Goal: Check status: Check status

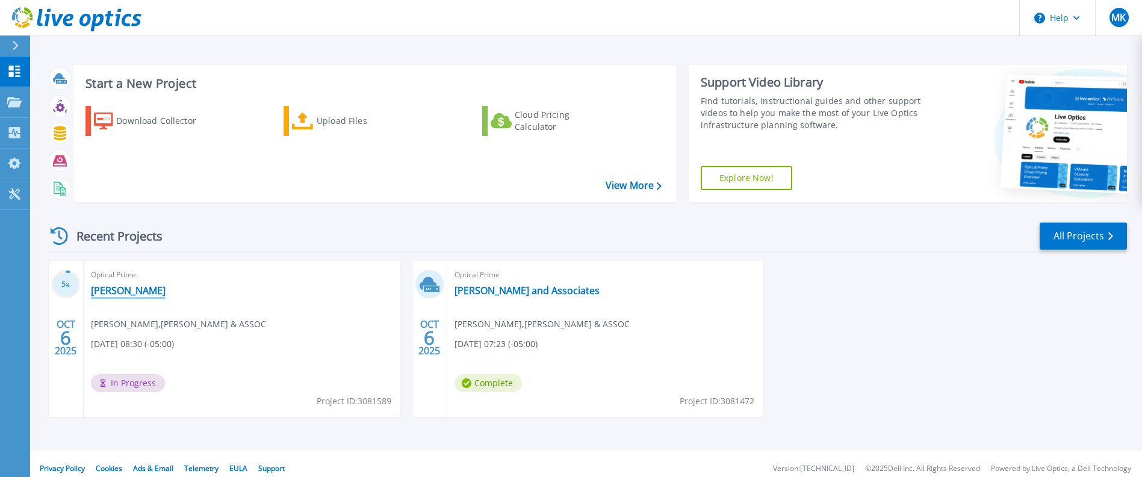
click at [130, 292] on link "[PERSON_NAME]" at bounding box center [128, 291] width 75 height 12
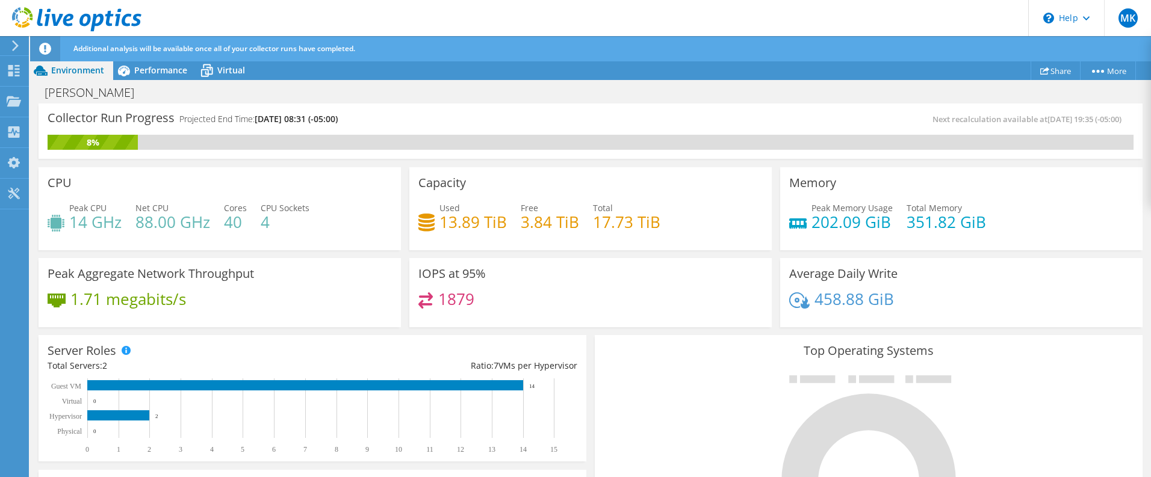
scroll to position [190, 0]
click at [239, 72] on span "Virtual" at bounding box center [231, 69] width 28 height 11
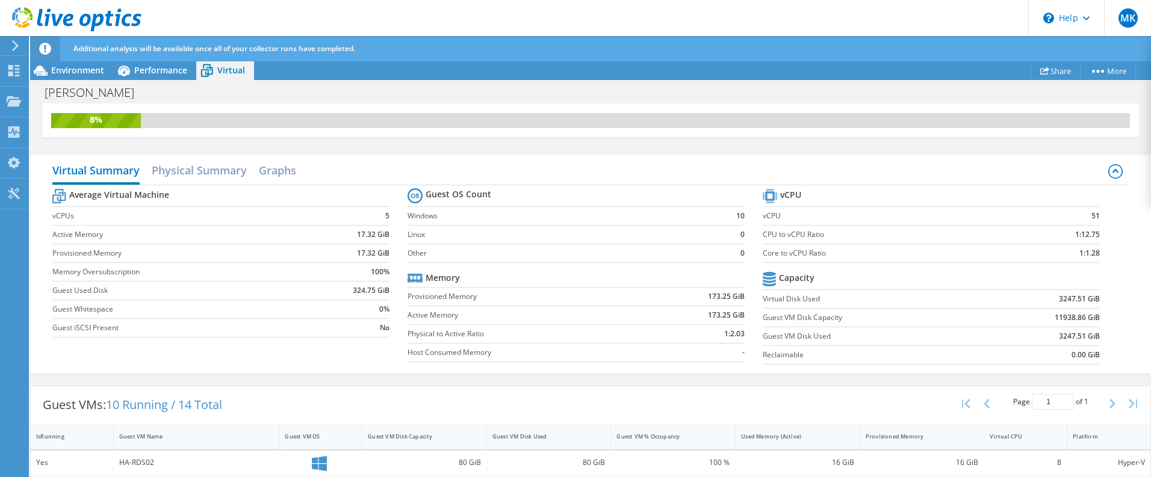
scroll to position [0, 0]
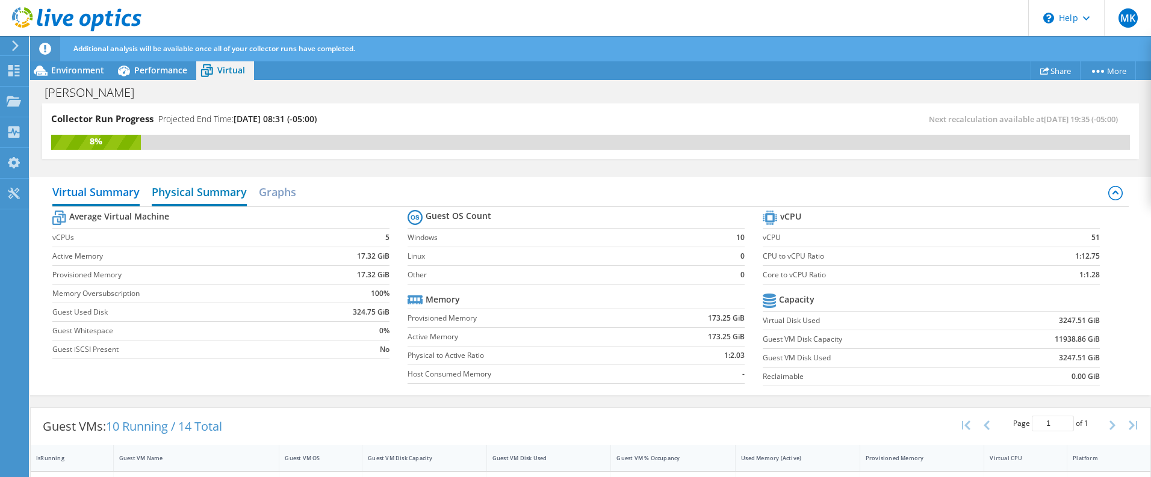
click at [209, 188] on h2 "Physical Summary" at bounding box center [199, 193] width 95 height 26
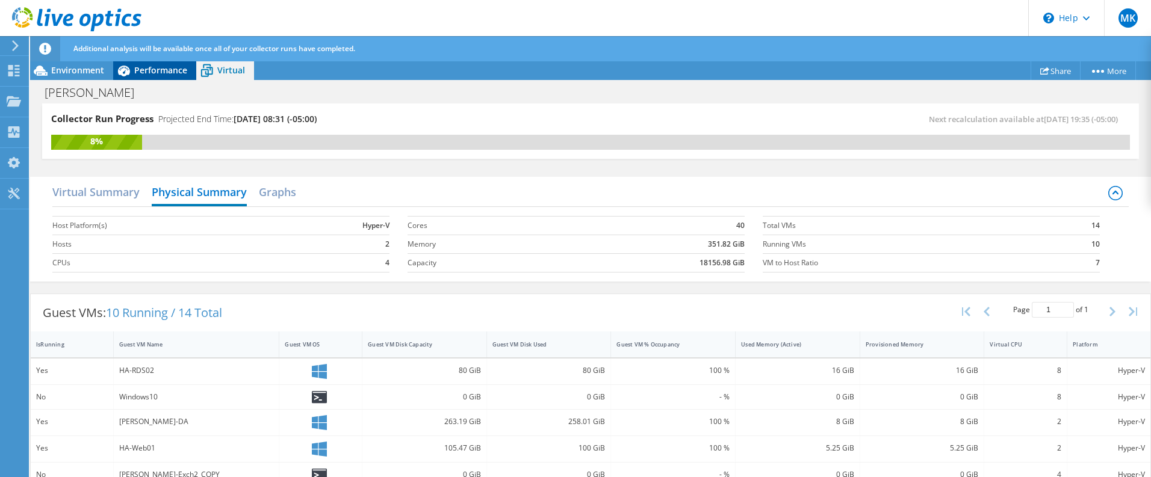
click at [161, 69] on span "Performance" at bounding box center [160, 69] width 53 height 11
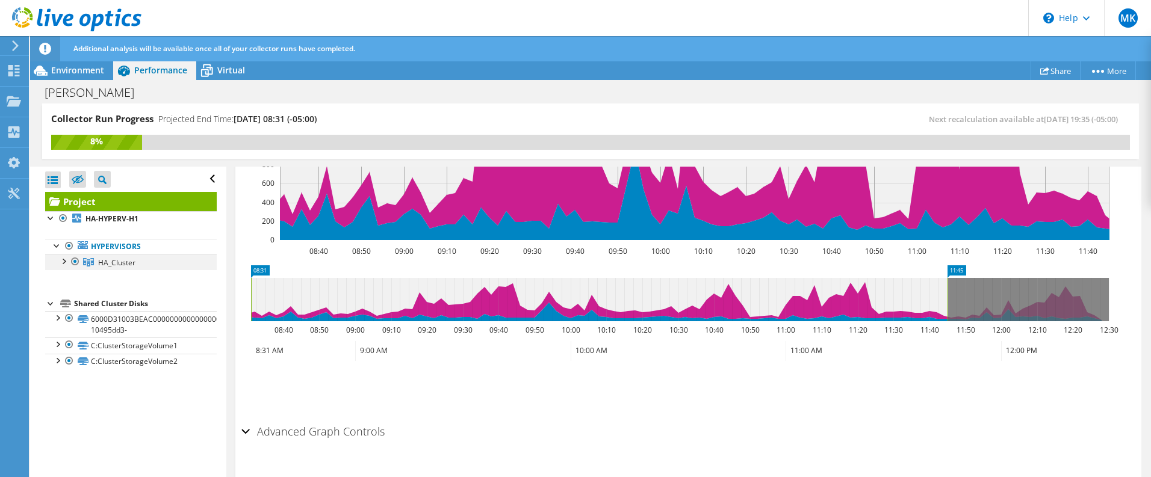
click at [64, 262] on div at bounding box center [63, 261] width 12 height 12
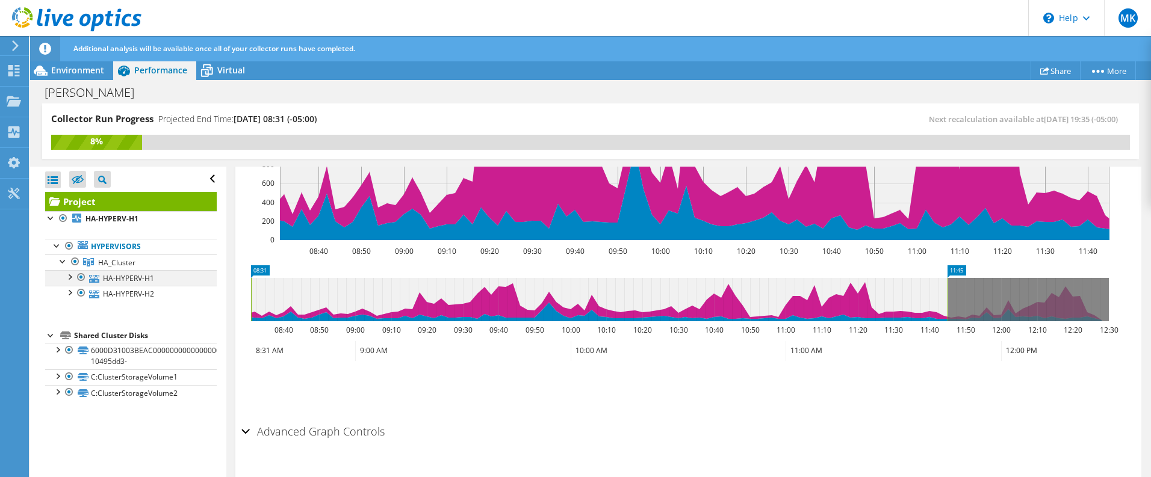
click at [71, 275] on div at bounding box center [69, 276] width 12 height 12
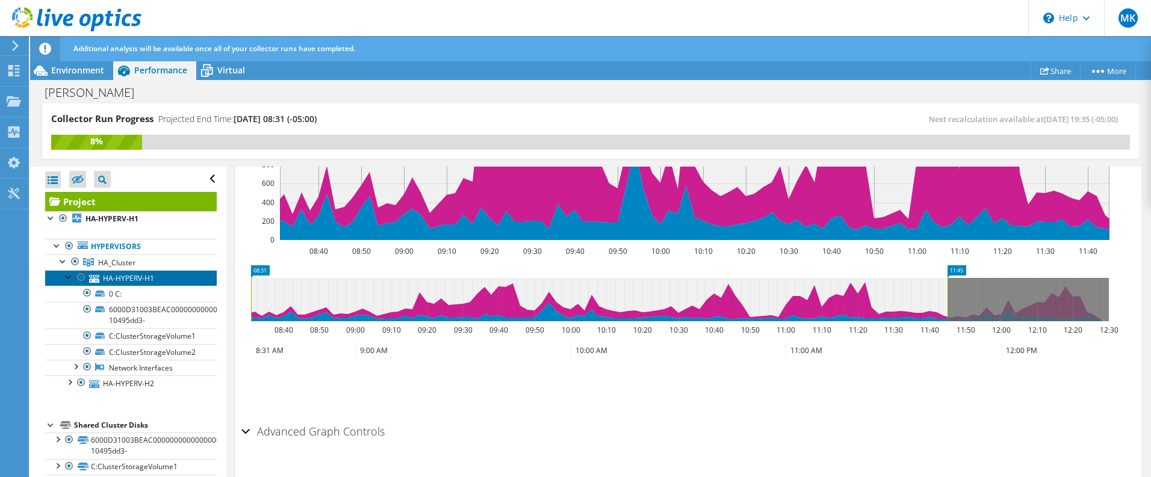
click at [122, 278] on link "HA-HYPERV-H1" at bounding box center [131, 278] width 172 height 16
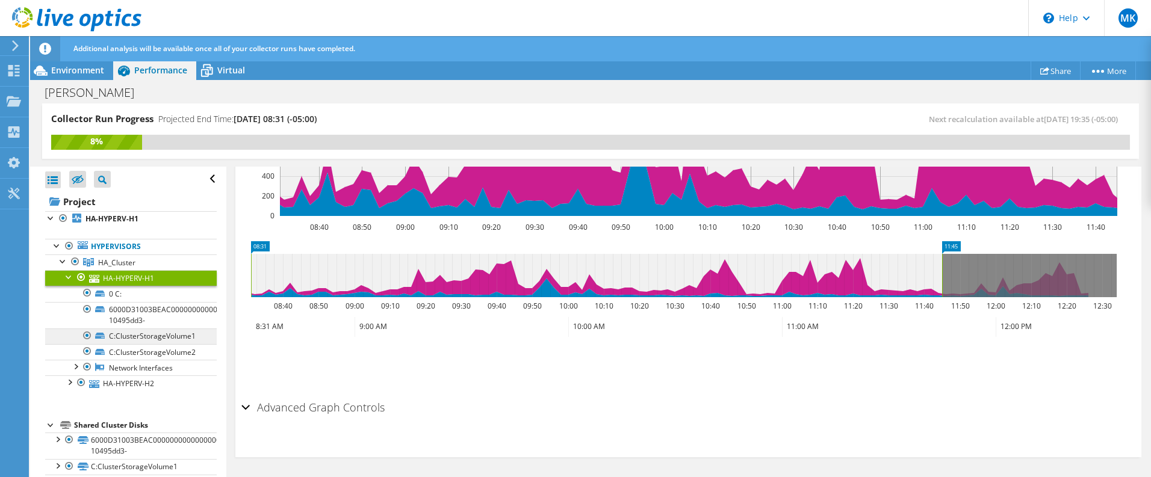
scroll to position [26, 0]
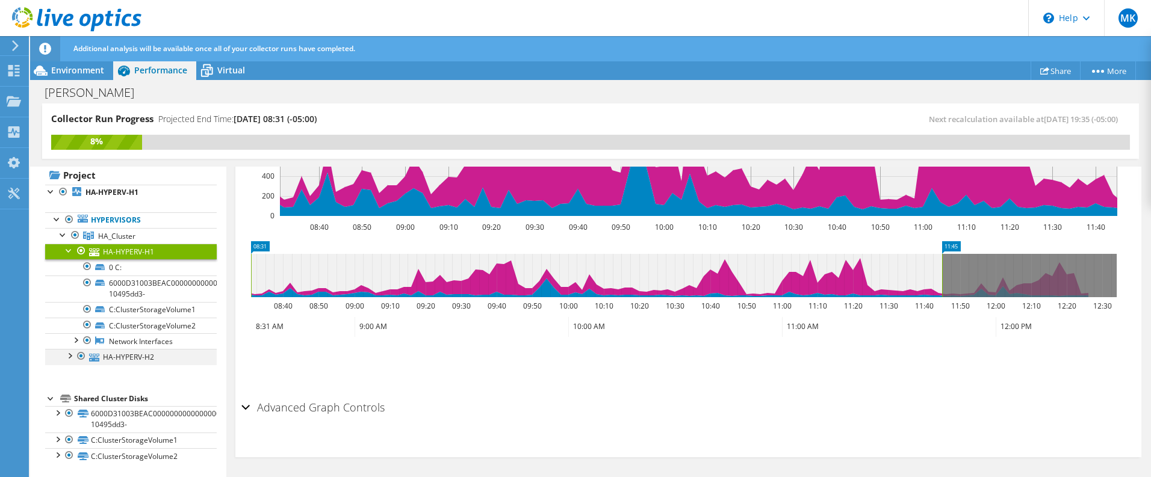
click at [68, 356] on div at bounding box center [69, 355] width 12 height 12
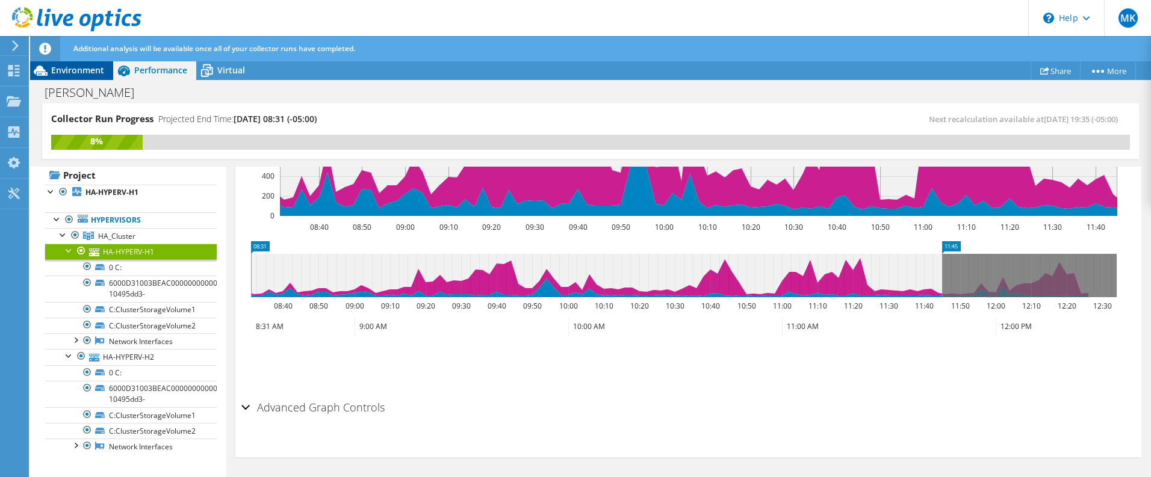
click at [71, 69] on span "Environment" at bounding box center [77, 69] width 53 height 11
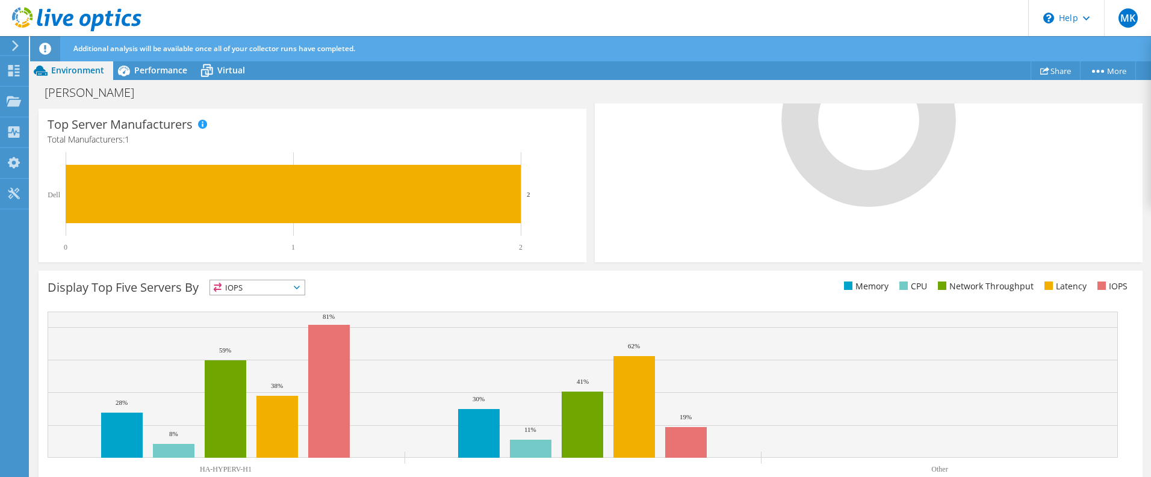
scroll to position [397, 0]
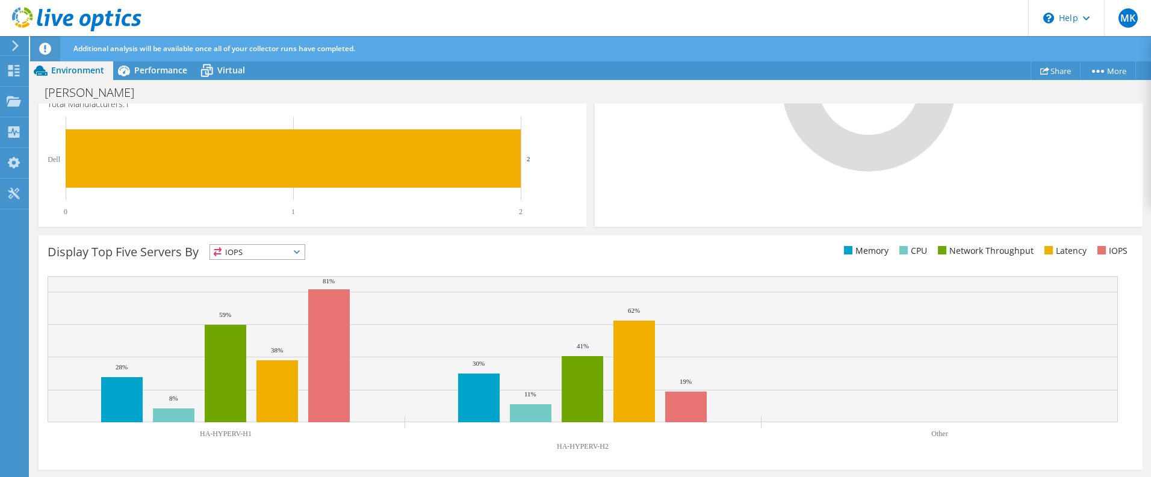
click at [305, 252] on span "IOPS" at bounding box center [257, 252] width 94 height 14
click at [232, 304] on li "CPU" at bounding box center [257, 301] width 94 height 17
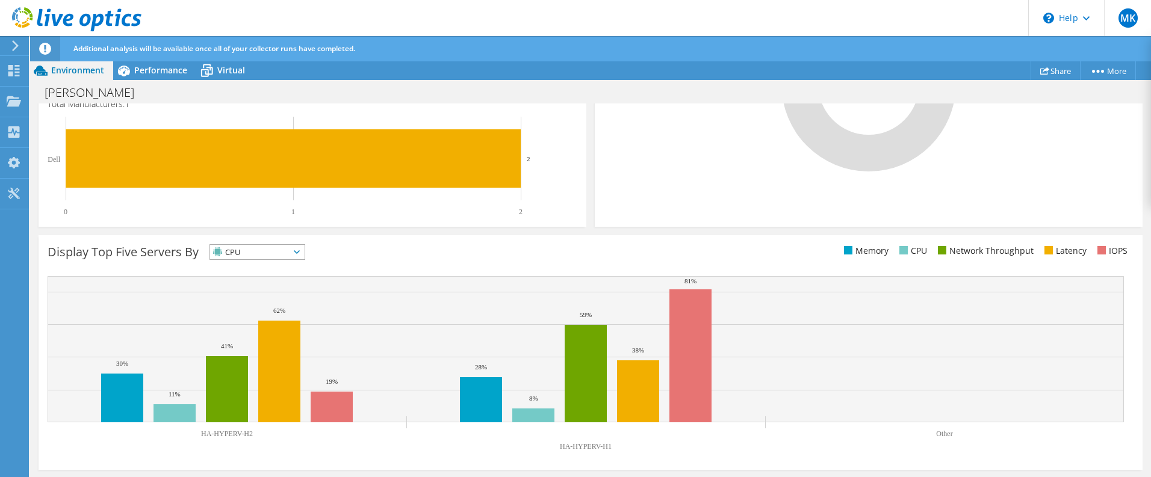
scroll to position [216, 0]
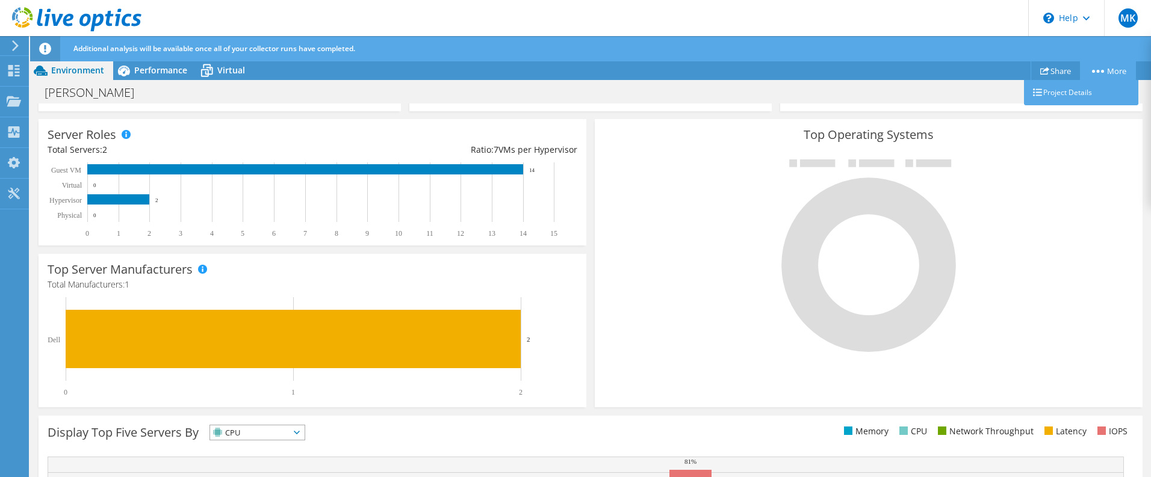
click at [1097, 66] on link "More" at bounding box center [1108, 70] width 56 height 19
click at [1054, 93] on link "Project Details" at bounding box center [1081, 92] width 114 height 25
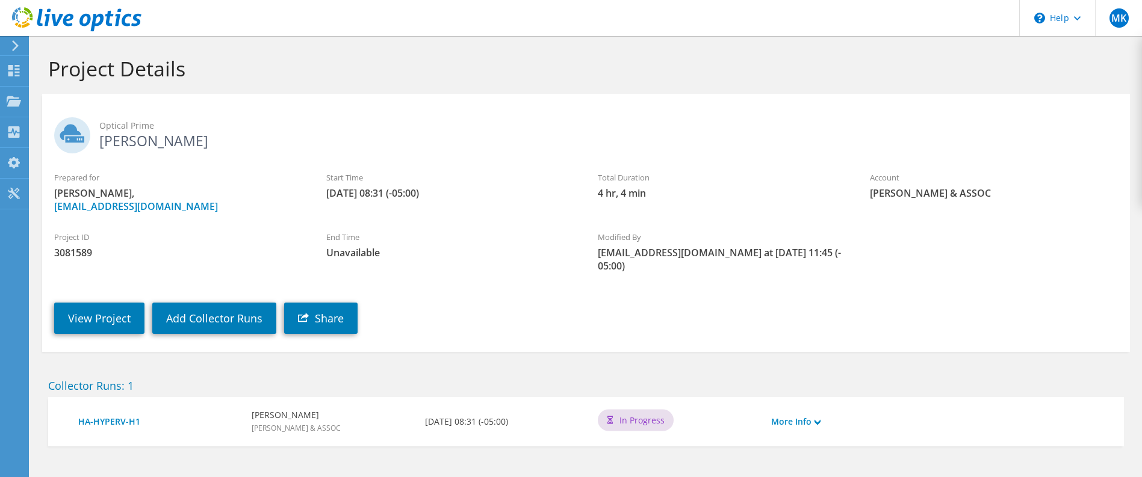
scroll to position [42, 0]
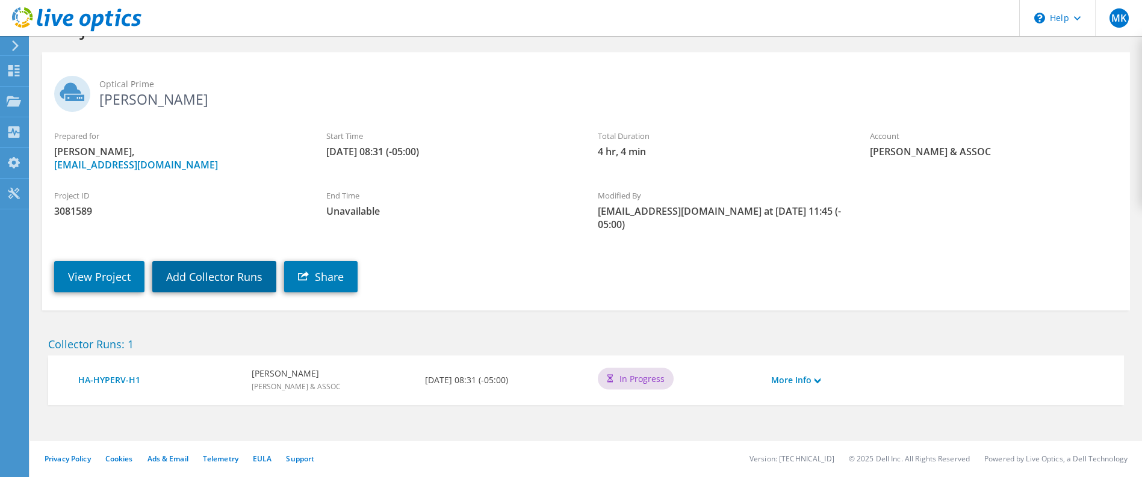
click at [208, 276] on link "Add Collector Runs" at bounding box center [214, 276] width 124 height 31
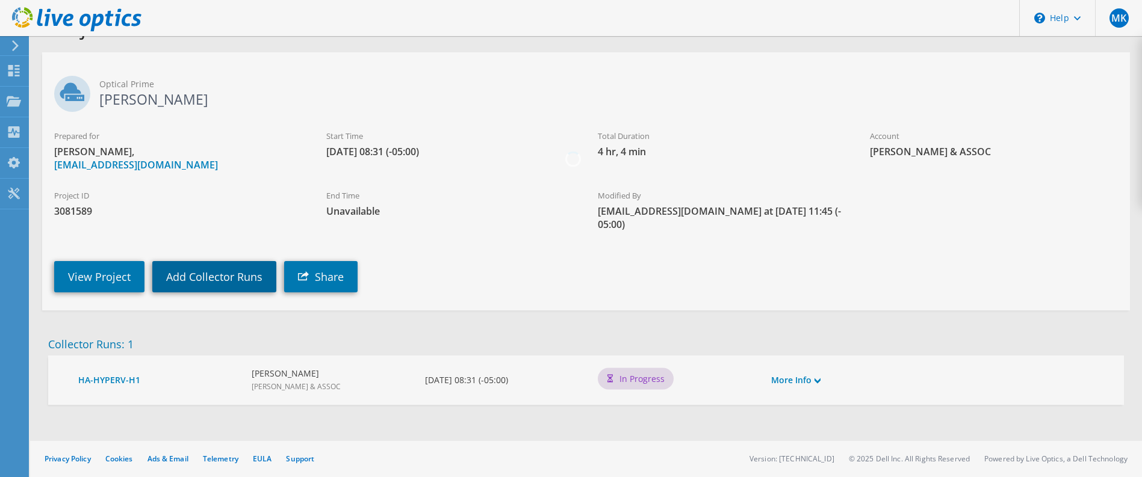
scroll to position [28, 0]
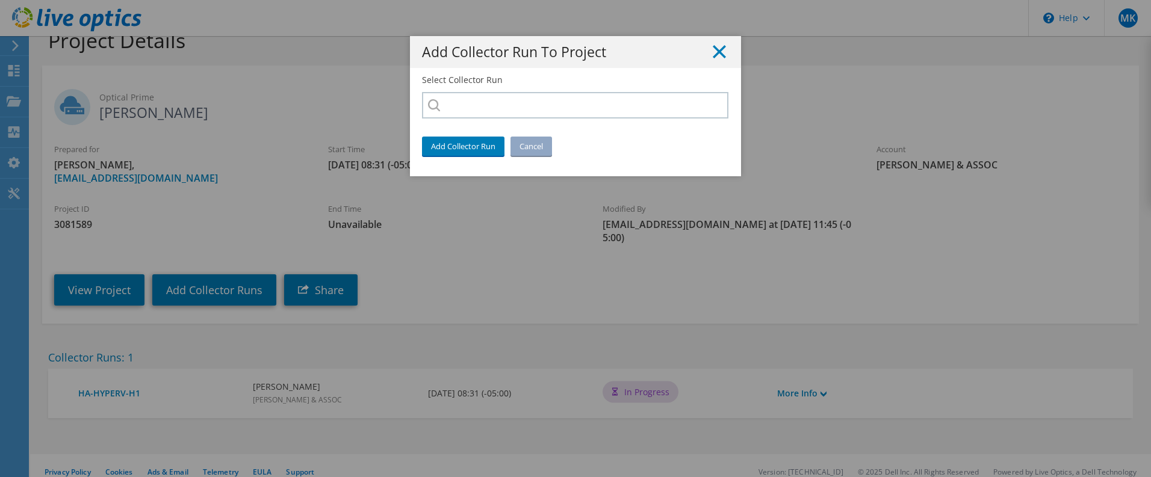
click at [717, 54] on line at bounding box center [719, 52] width 12 height 12
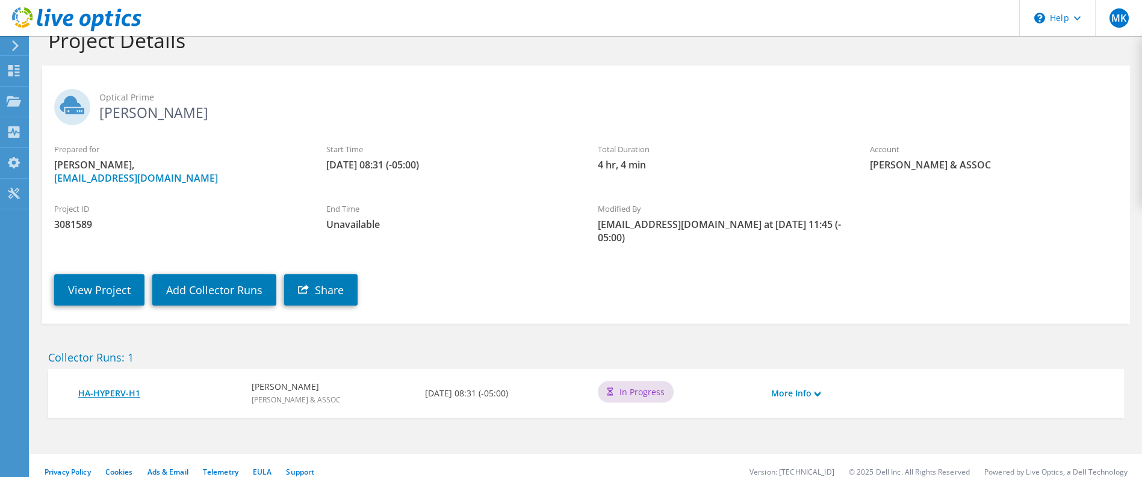
click at [120, 394] on link "HA-HYPERV-H1" at bounding box center [158, 393] width 161 height 13
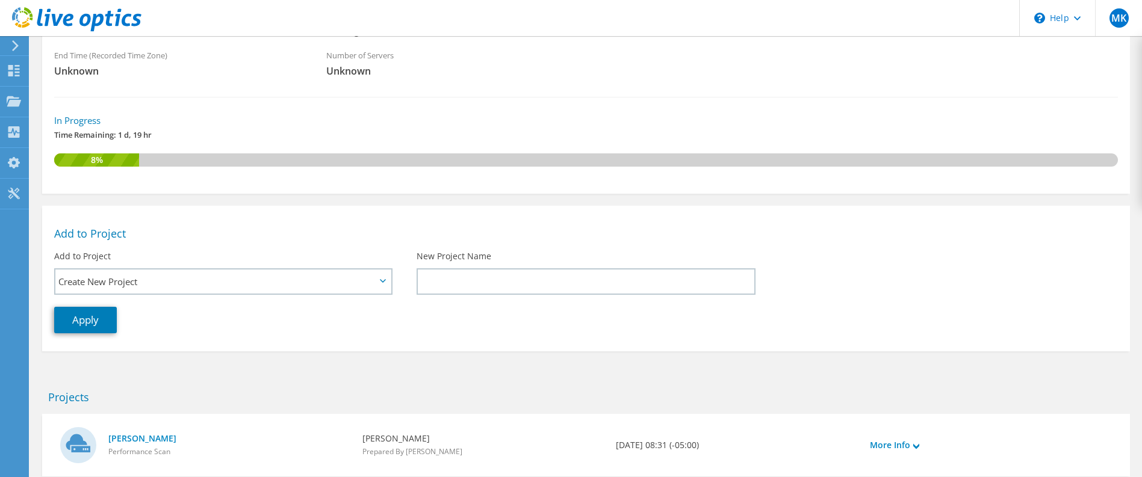
scroll to position [252, 0]
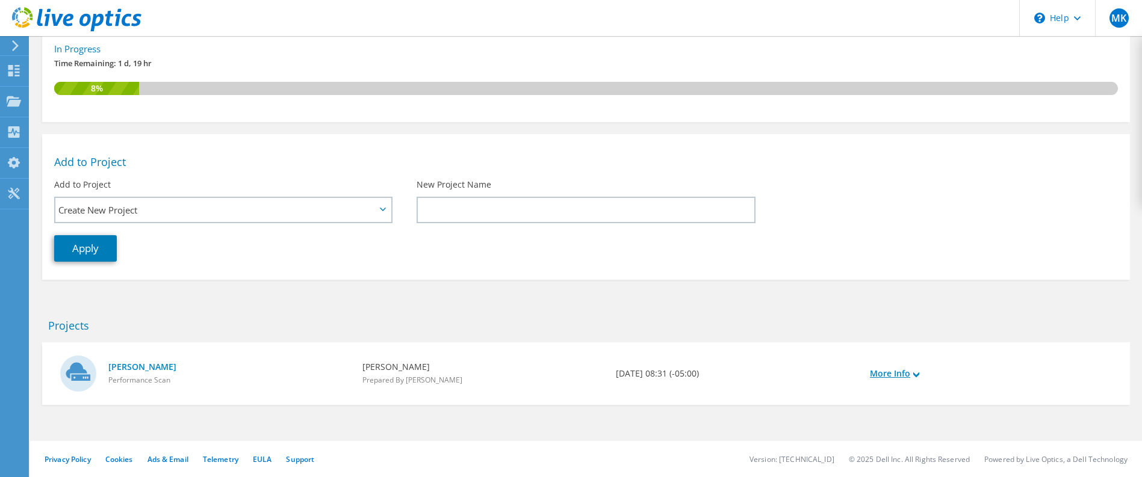
click at [915, 374] on use at bounding box center [916, 374] width 6 height 5
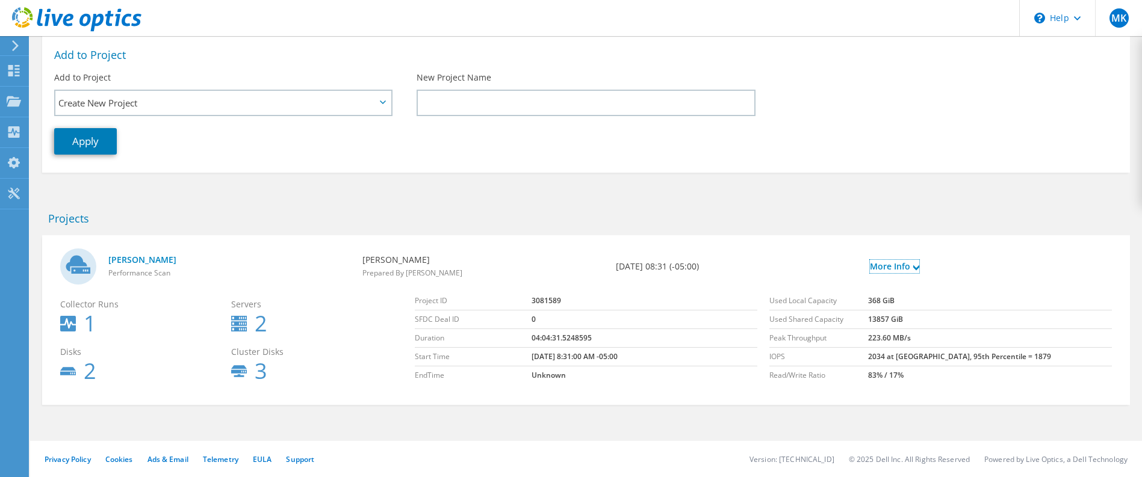
scroll to position [119, 0]
